Goal: Task Accomplishment & Management: Manage account settings

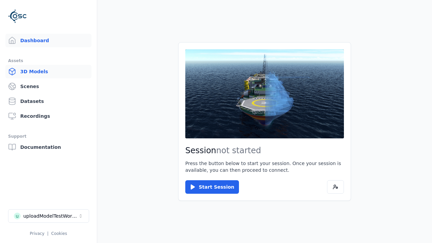
click at [48, 72] on link "3D Models" at bounding box center [48, 72] width 86 height 14
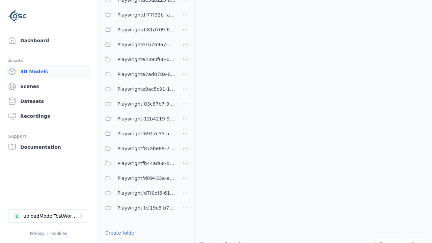
click at [121, 233] on link "Create folder" at bounding box center [120, 233] width 31 height 7
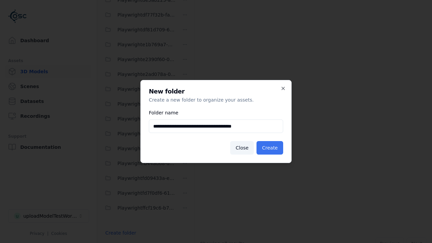
type input "**********"
click at [270, 148] on button "Create" at bounding box center [270, 148] width 27 height 14
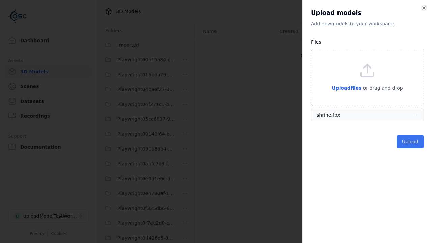
click at [410, 142] on button "Upload" at bounding box center [410, 142] width 27 height 14
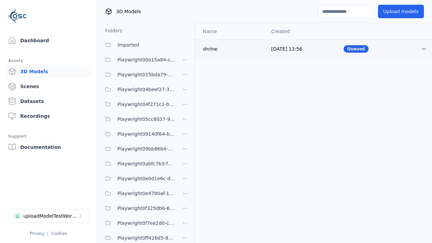
click at [424, 49] on html "Support Dashboard Assets 3D Models Scenes Datasets Recordings Support Documenta…" at bounding box center [216, 121] width 432 height 243
click at [409, 75] on div "Delete" at bounding box center [409, 75] width 40 height 11
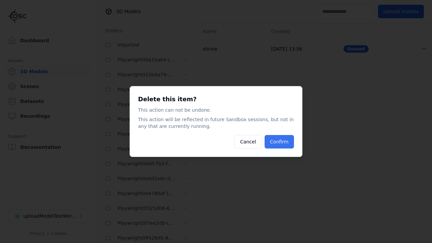
click at [279, 142] on button "Confirm" at bounding box center [279, 142] width 29 height 14
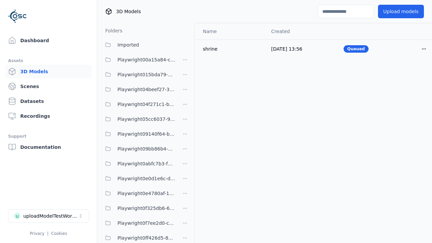
click at [185, 122] on html "Support Dashboard Assets 3D Models Scenes Datasets Recordings Support Documenta…" at bounding box center [216, 121] width 432 height 243
